Goal: Entertainment & Leisure: Consume media (video, audio)

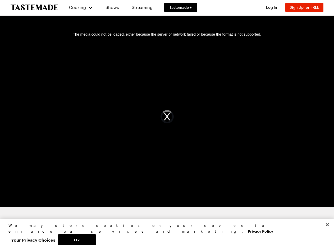
click at [167, 125] on div "The media could not be loaded, either because the server or network failed or b…" at bounding box center [167, 116] width 322 height 181
click at [79, 7] on span "Cooking" at bounding box center [77, 7] width 17 height 5
click at [274, 7] on span "Log In" at bounding box center [271, 7] width 11 height 4
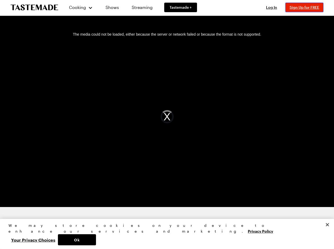
click at [307, 7] on span "Sign Up for FREE" at bounding box center [305, 7] width 30 height 4
click at [167, 117] on div "The media could not be loaded, either because the server or network failed or b…" at bounding box center [167, 116] width 322 height 181
click at [96, 240] on button "Ok" at bounding box center [77, 240] width 38 height 11
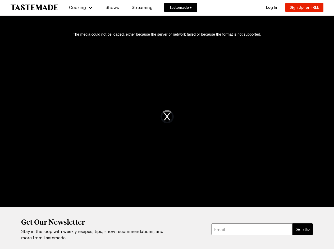
click at [58, 240] on button "Your Privacy Choices" at bounding box center [32, 240] width 49 height 11
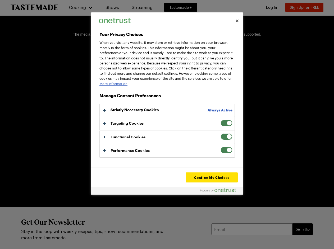
click at [327, 237] on div "Get Our Newsletter Stay in the loop with weekly recipes, tips, show recommendat…" at bounding box center [167, 229] width 334 height 44
